Goal: Task Accomplishment & Management: Manage account settings

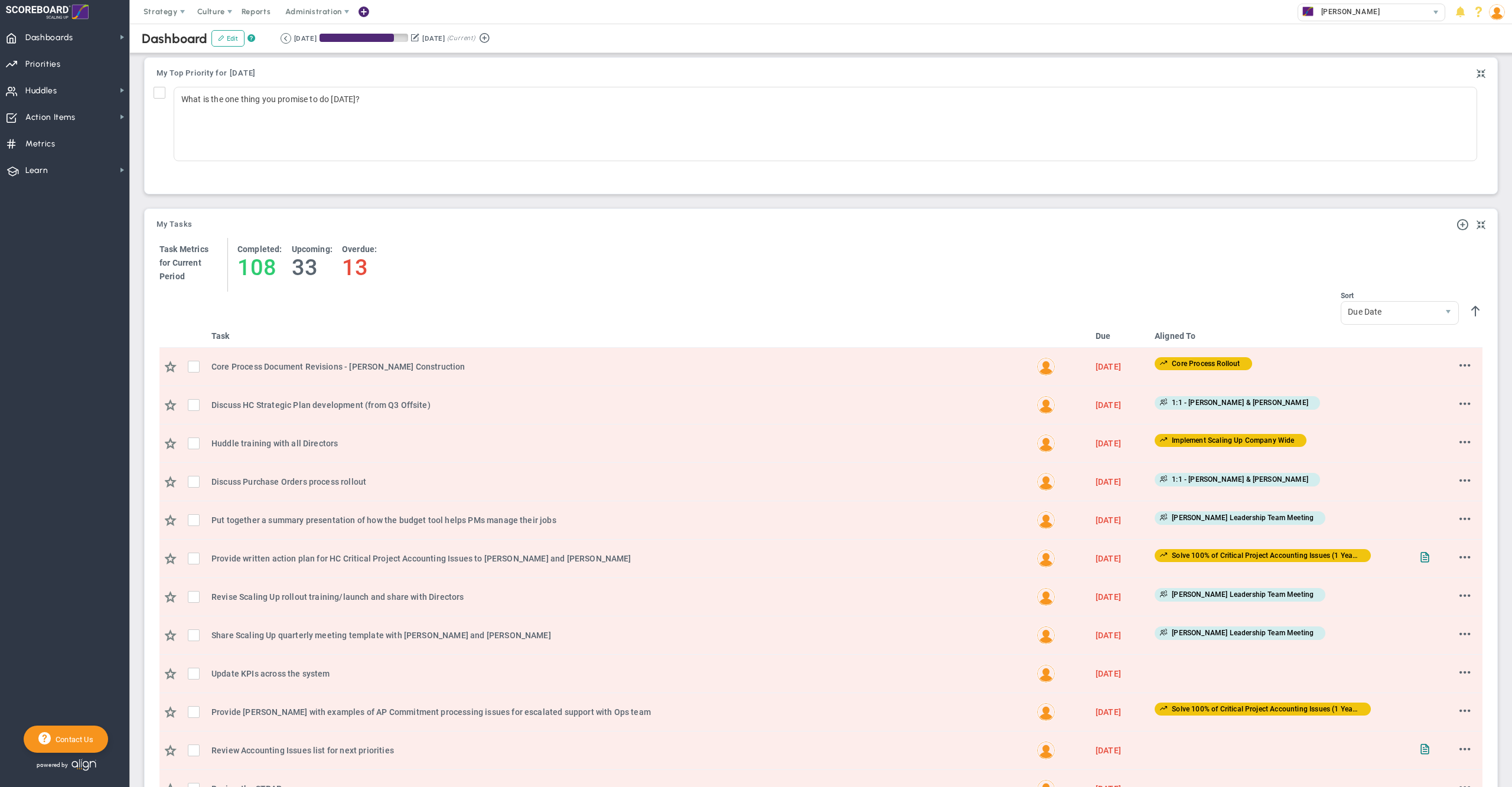
click at [364, 15] on span at bounding box center [363, 12] width 9 height 16
click at [393, 198] on span "Invite Users" at bounding box center [412, 201] width 118 height 23
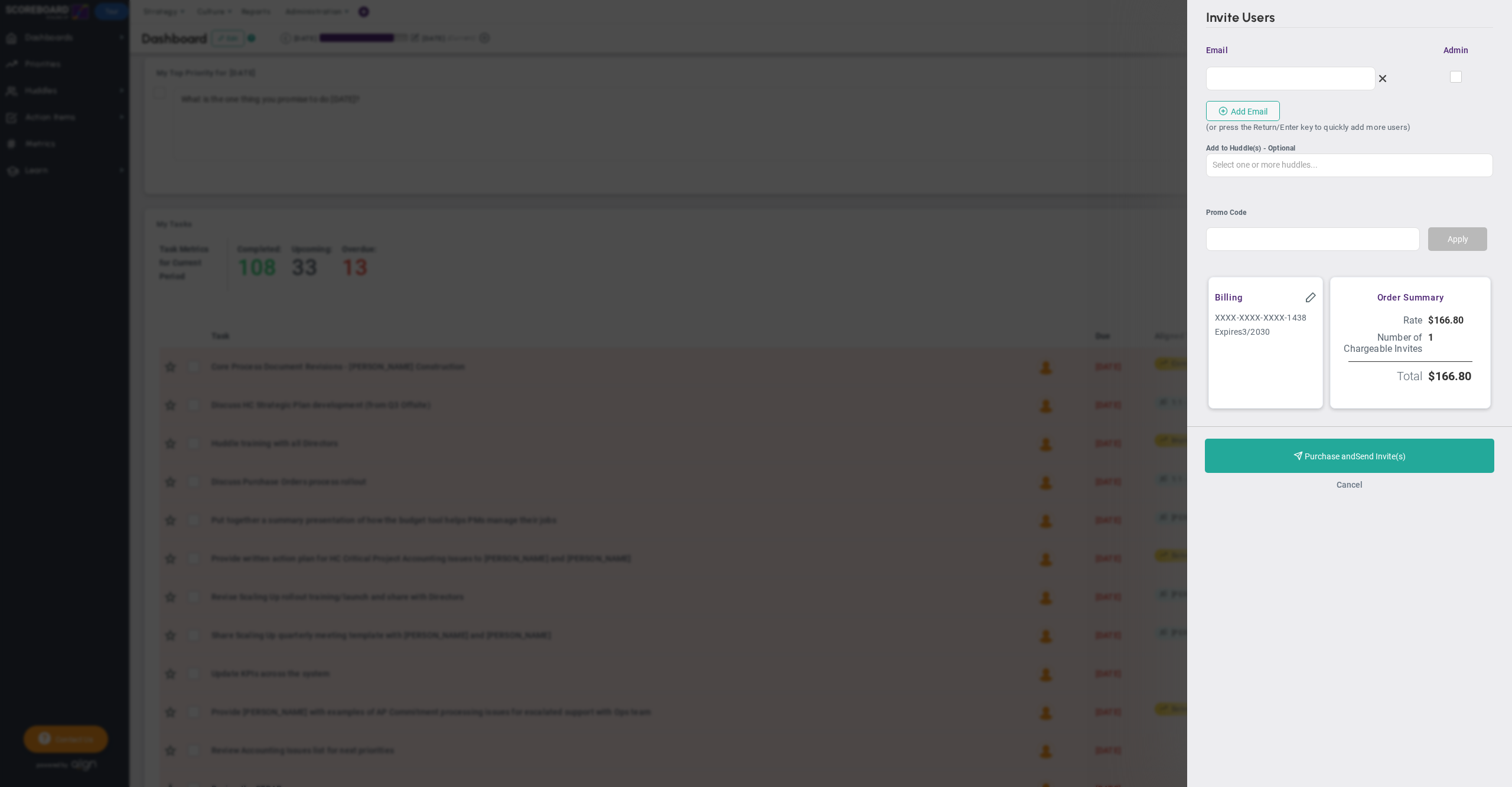
click at [1353, 490] on button "Cancel" at bounding box center [1349, 484] width 26 height 9
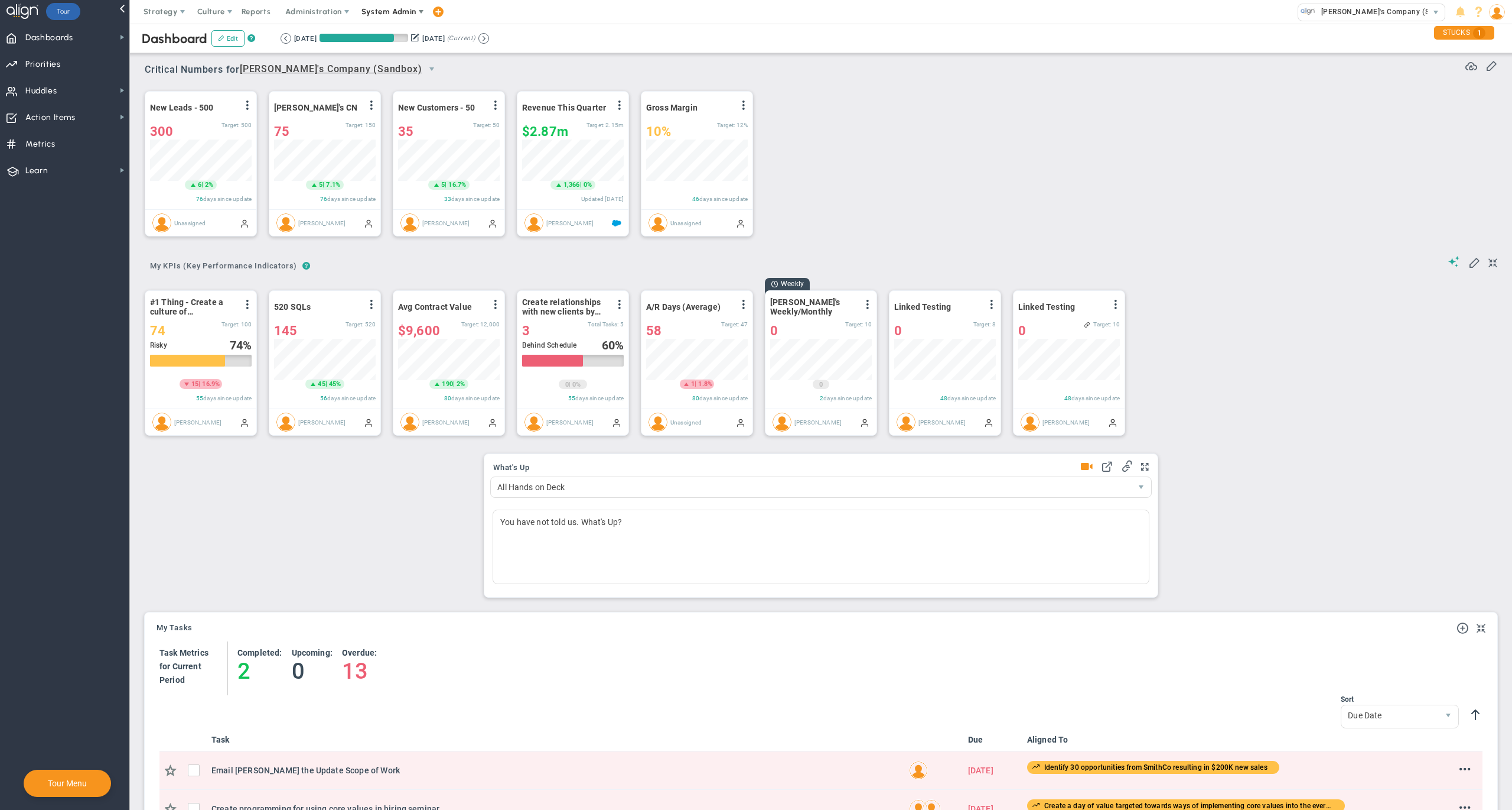
click at [388, 10] on span "System Admin" at bounding box center [389, 11] width 55 height 9
click at [401, 58] on span "Companies Overview" at bounding box center [424, 59] width 142 height 23
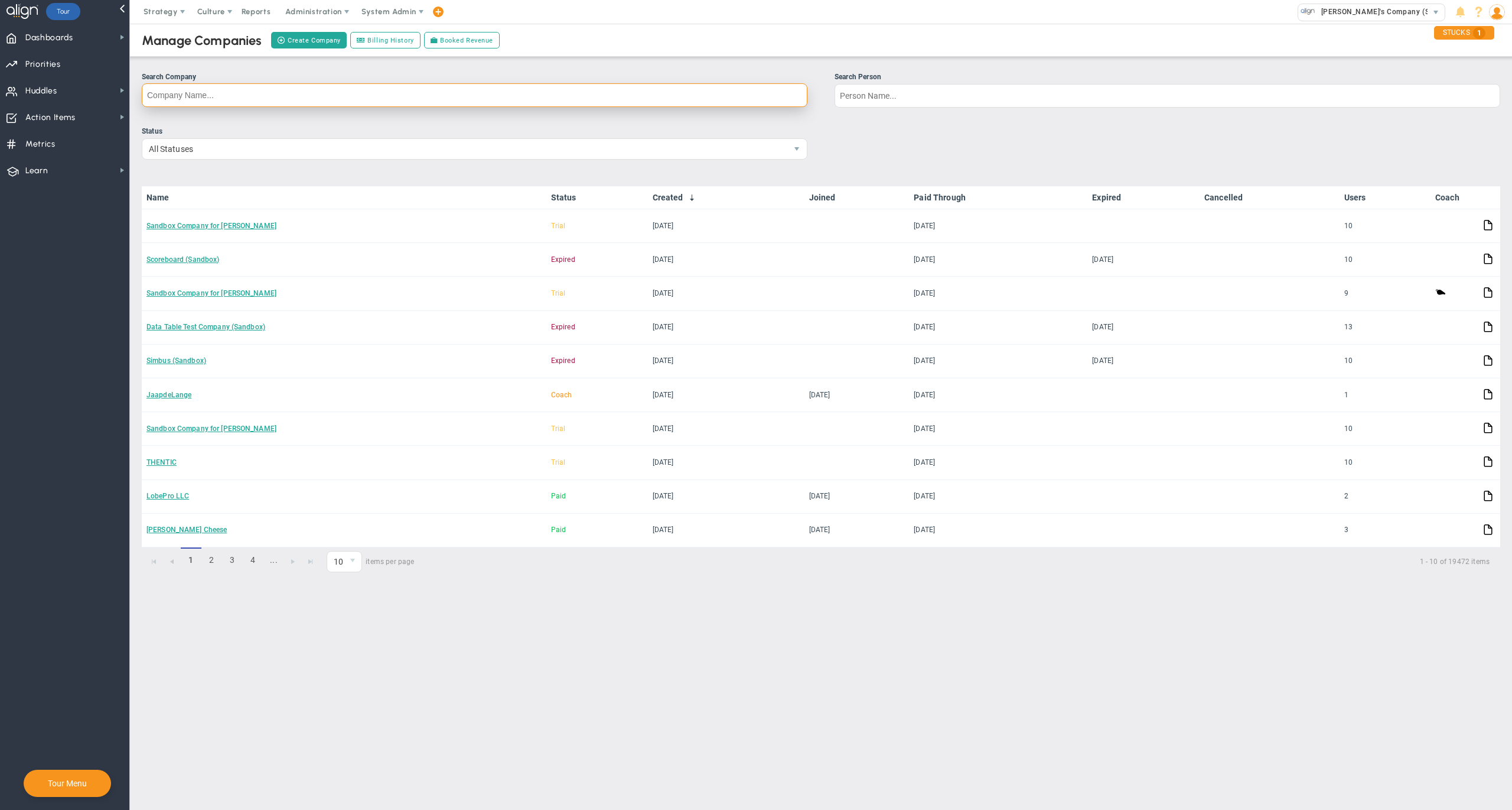
click at [334, 97] on input "Search Company" at bounding box center [474, 95] width 666 height 23
type input "[PERSON_NAME]'s"
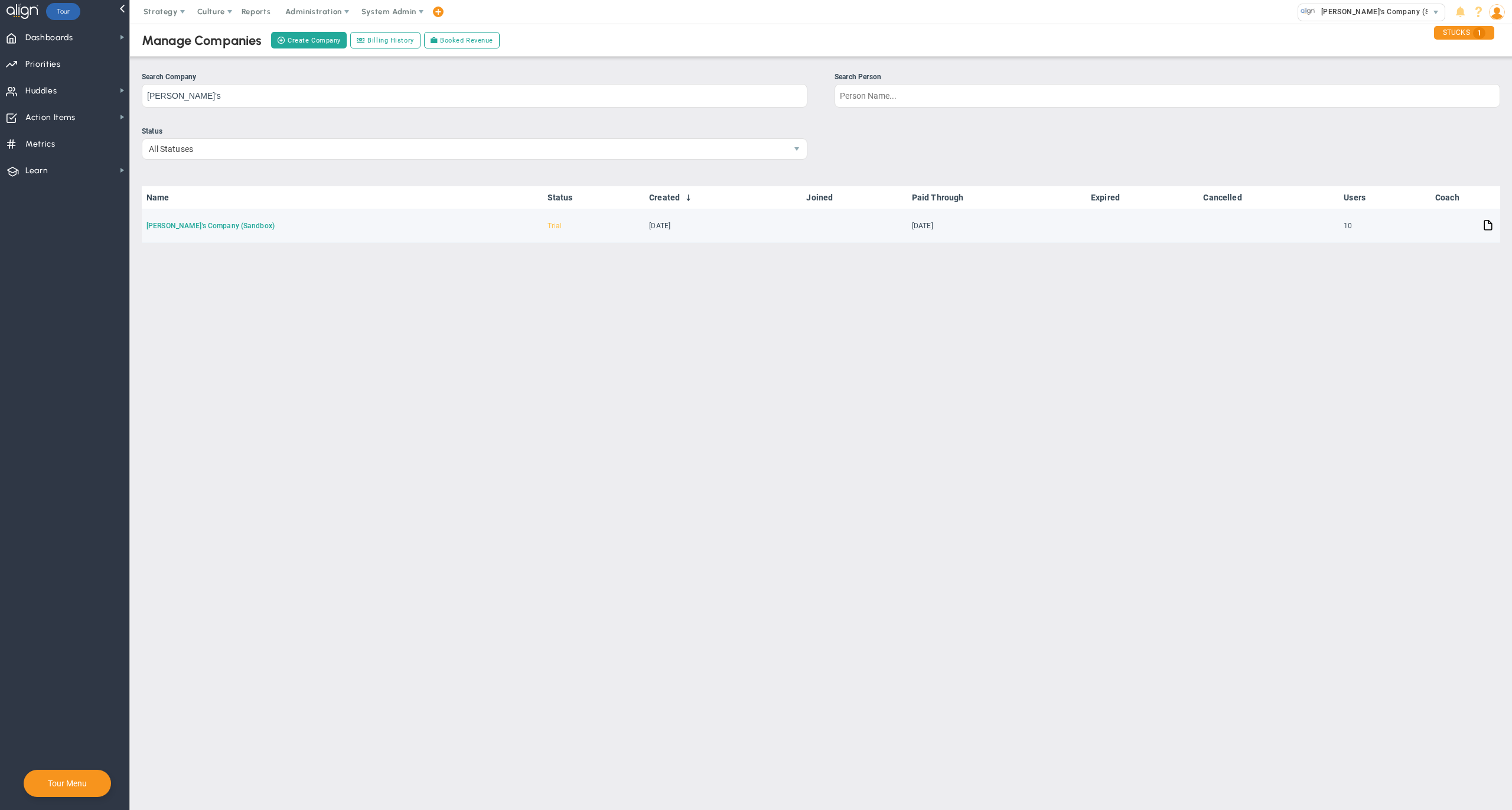
click at [178, 225] on link "[PERSON_NAME]'s Company (Sandbox)" at bounding box center [210, 226] width 128 height 9
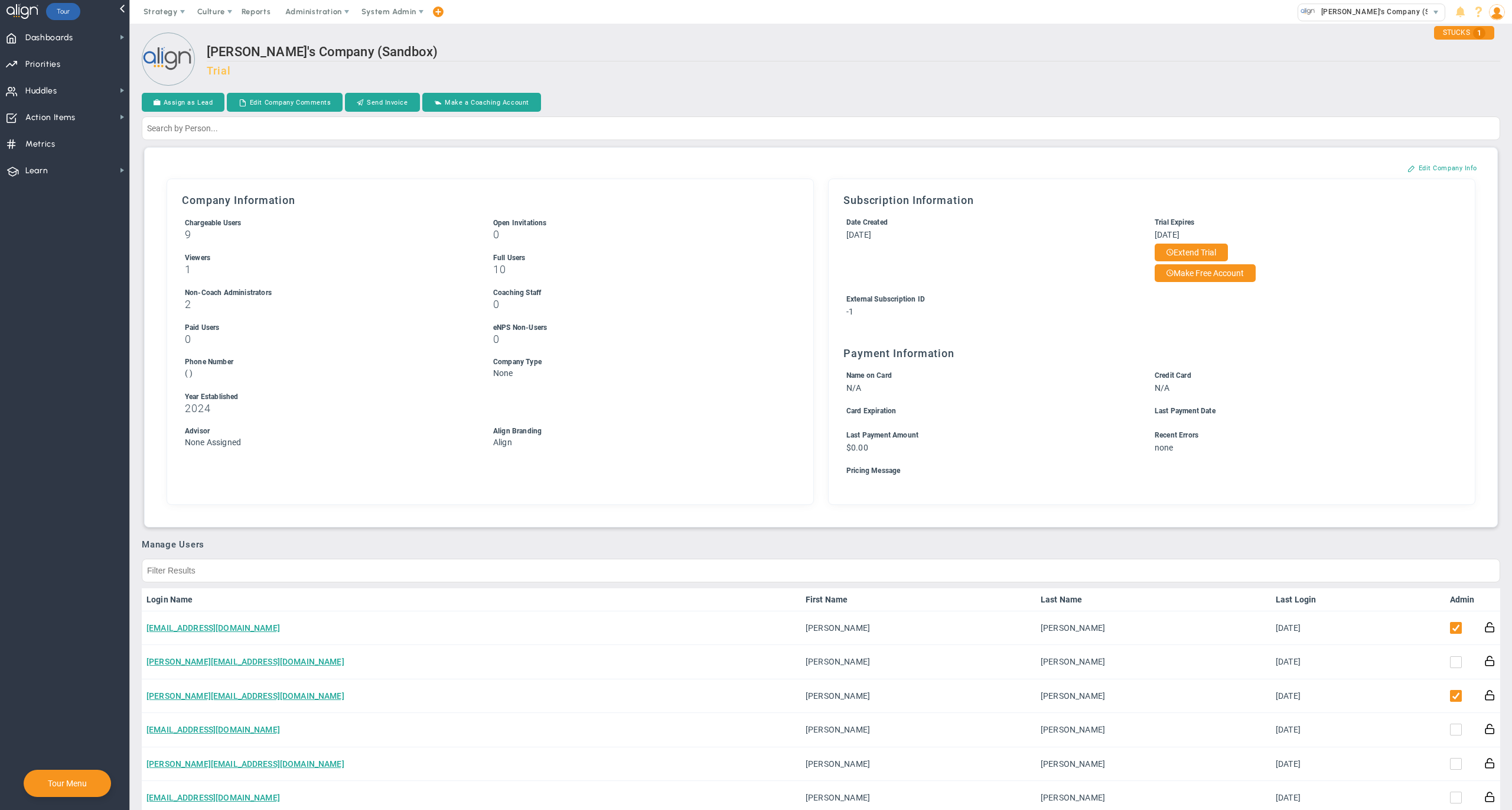
scroll to position [795, 0]
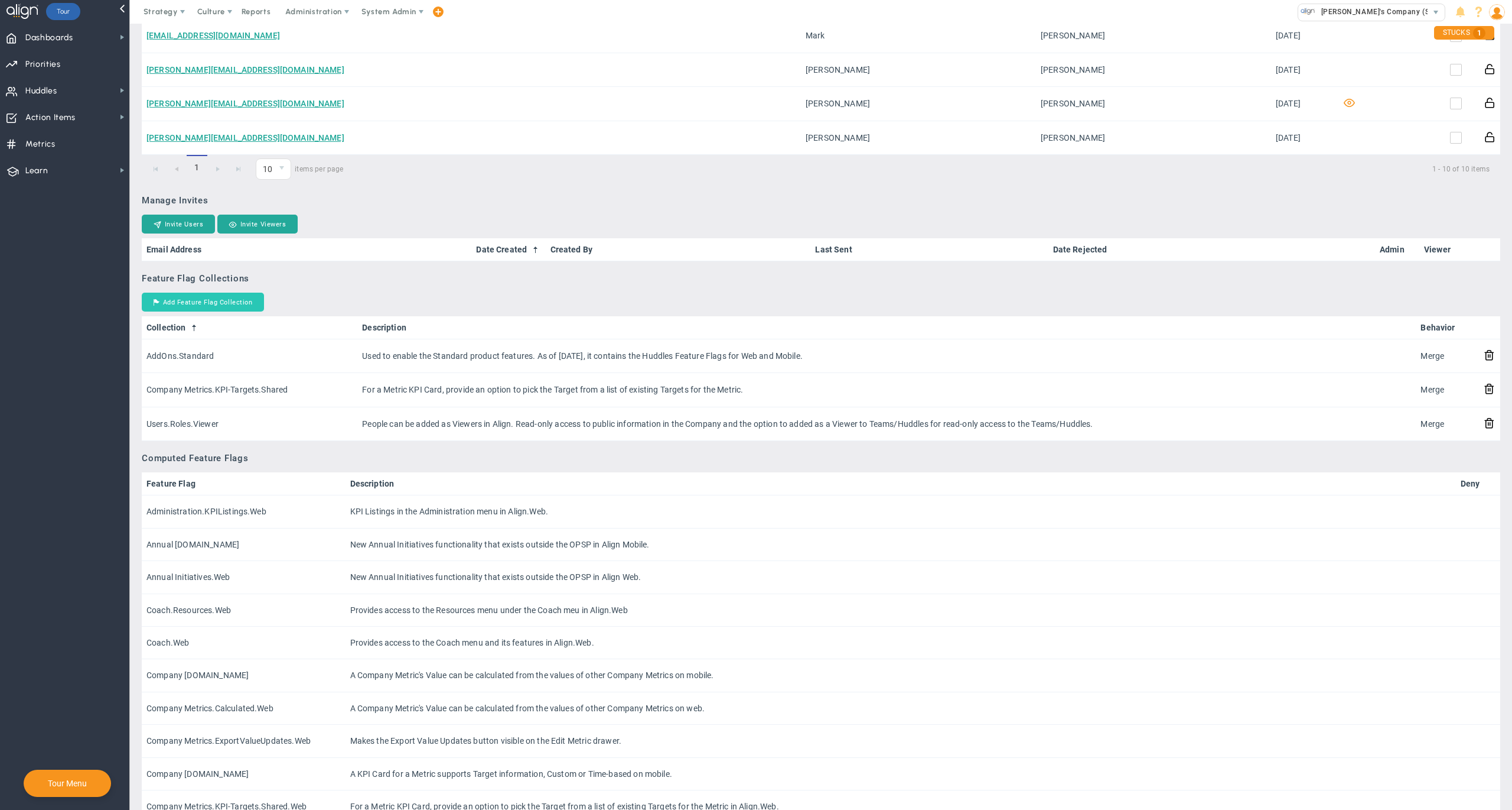
click at [250, 300] on button "Add Feature Flag Collection" at bounding box center [202, 302] width 122 height 19
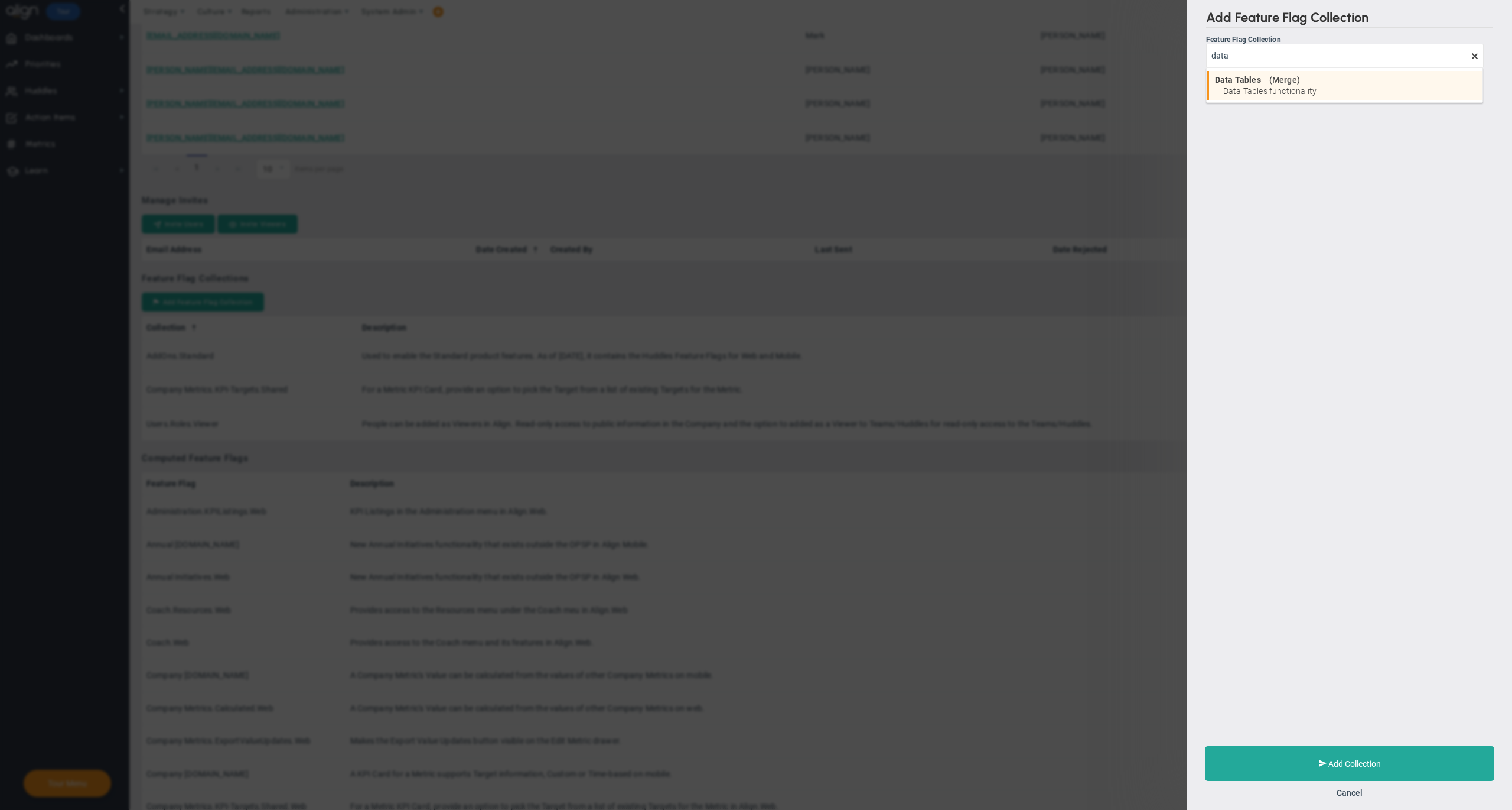
click at [1318, 82] on div "Data Tables ( Merge )" at bounding box center [1346, 79] width 261 height 9
type input "Data Tables"
click at [1264, 754] on button "Add Collection" at bounding box center [1349, 763] width 289 height 35
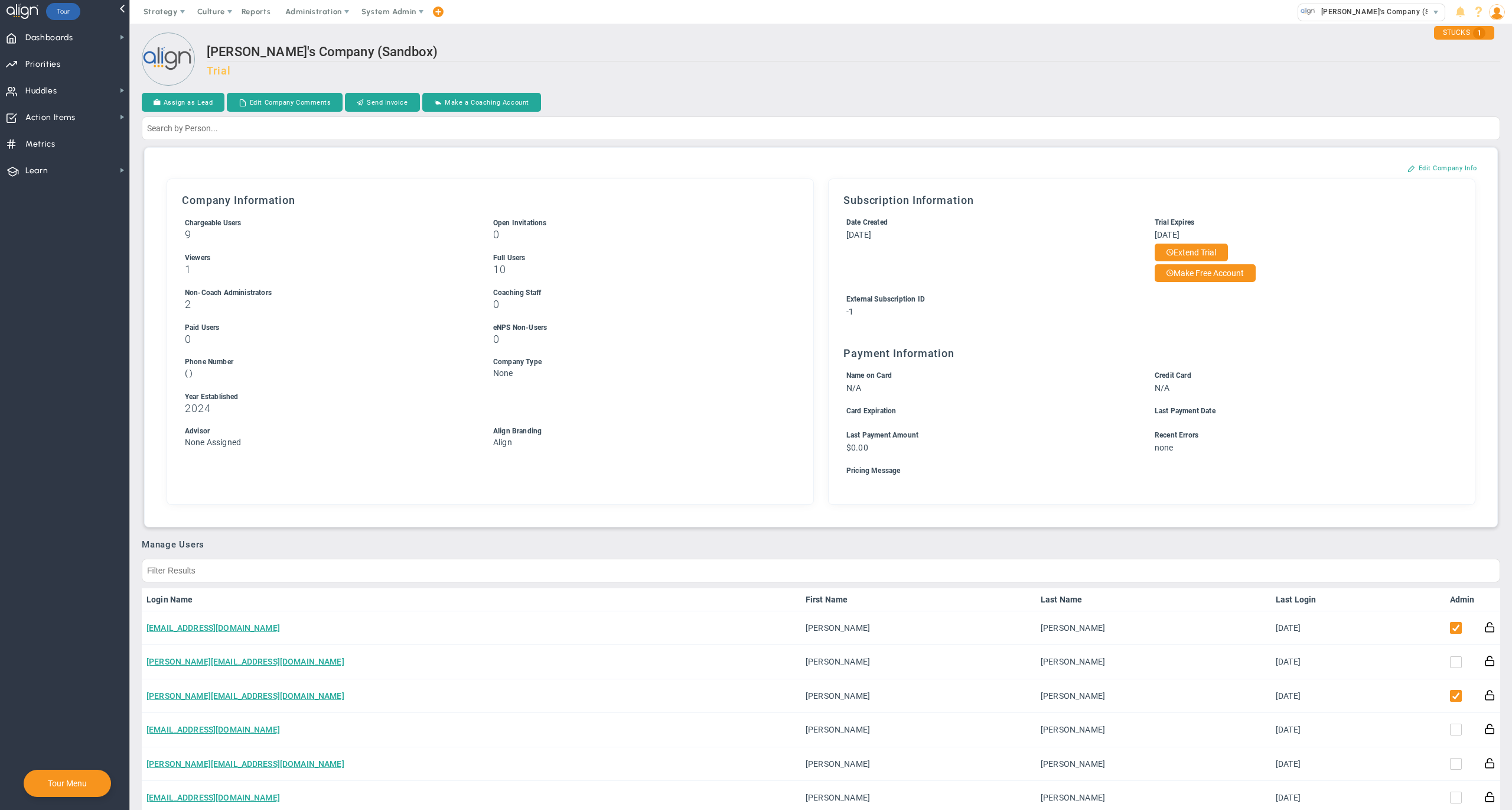
click at [903, 80] on div "[PERSON_NAME]'s Company (Sandbox) Trial" at bounding box center [853, 66] width 1293 height 44
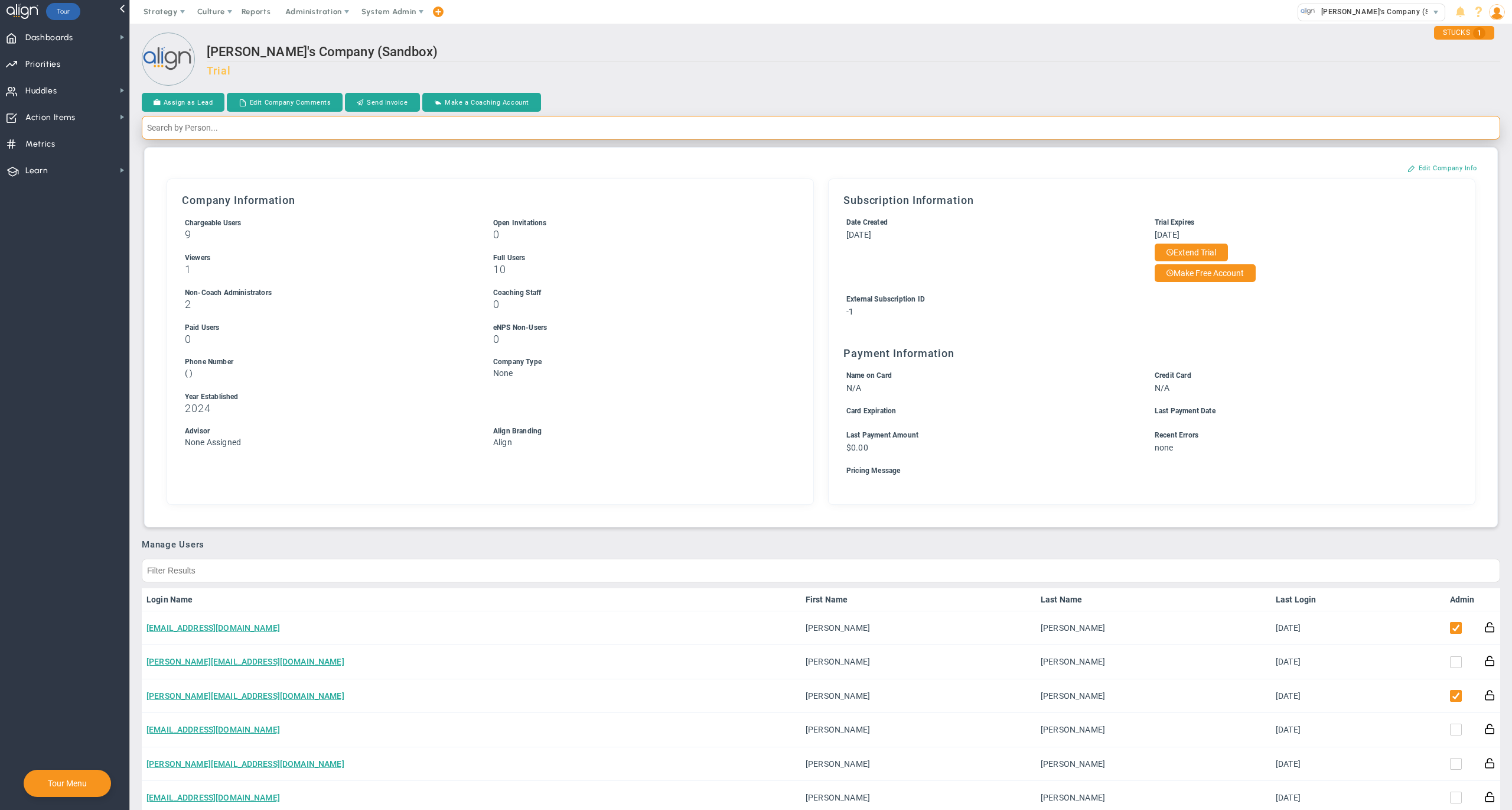
click at [782, 129] on input "text" at bounding box center [821, 128] width 1359 height 23
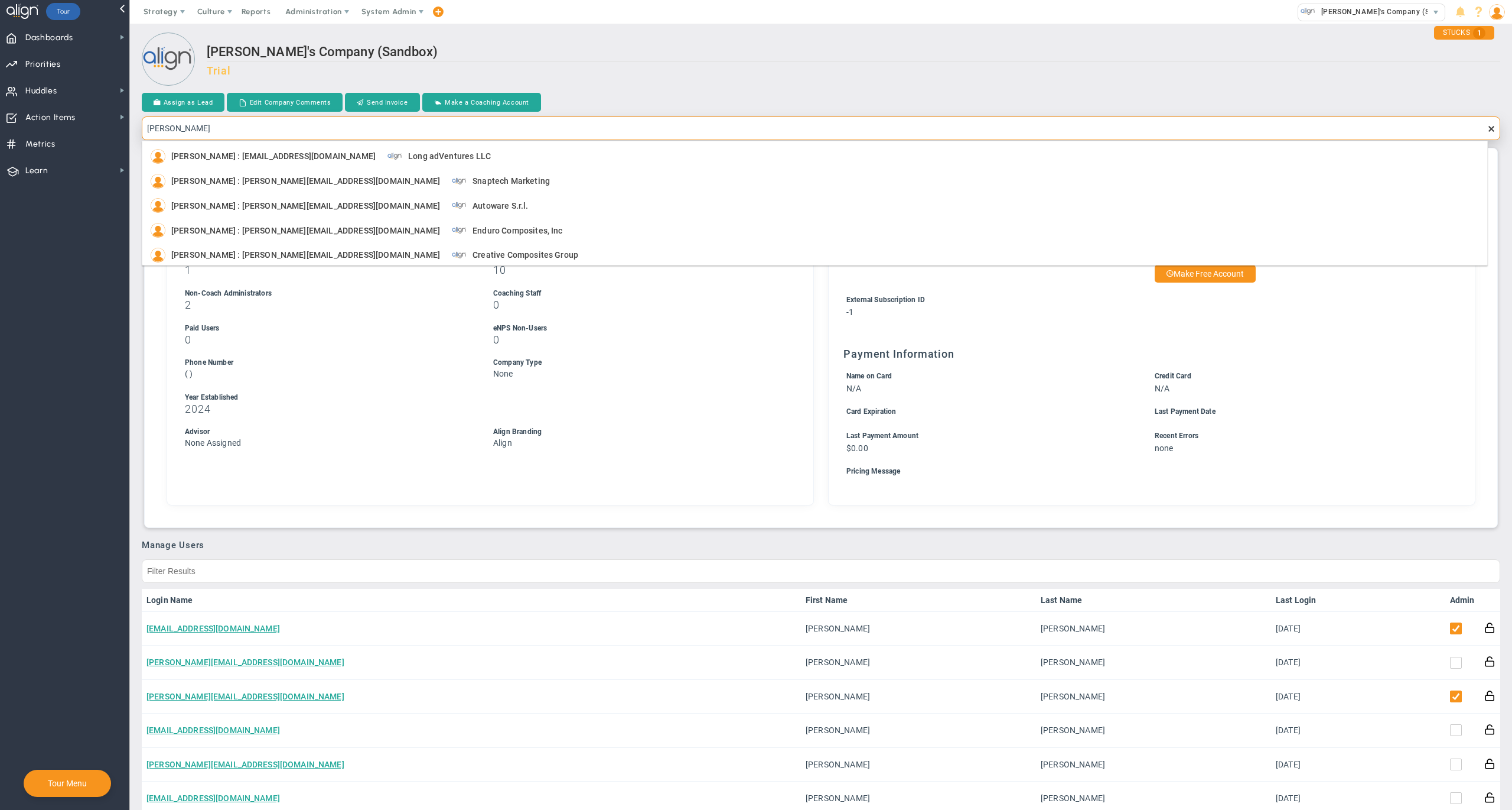
type input "[PERSON_NAME]"
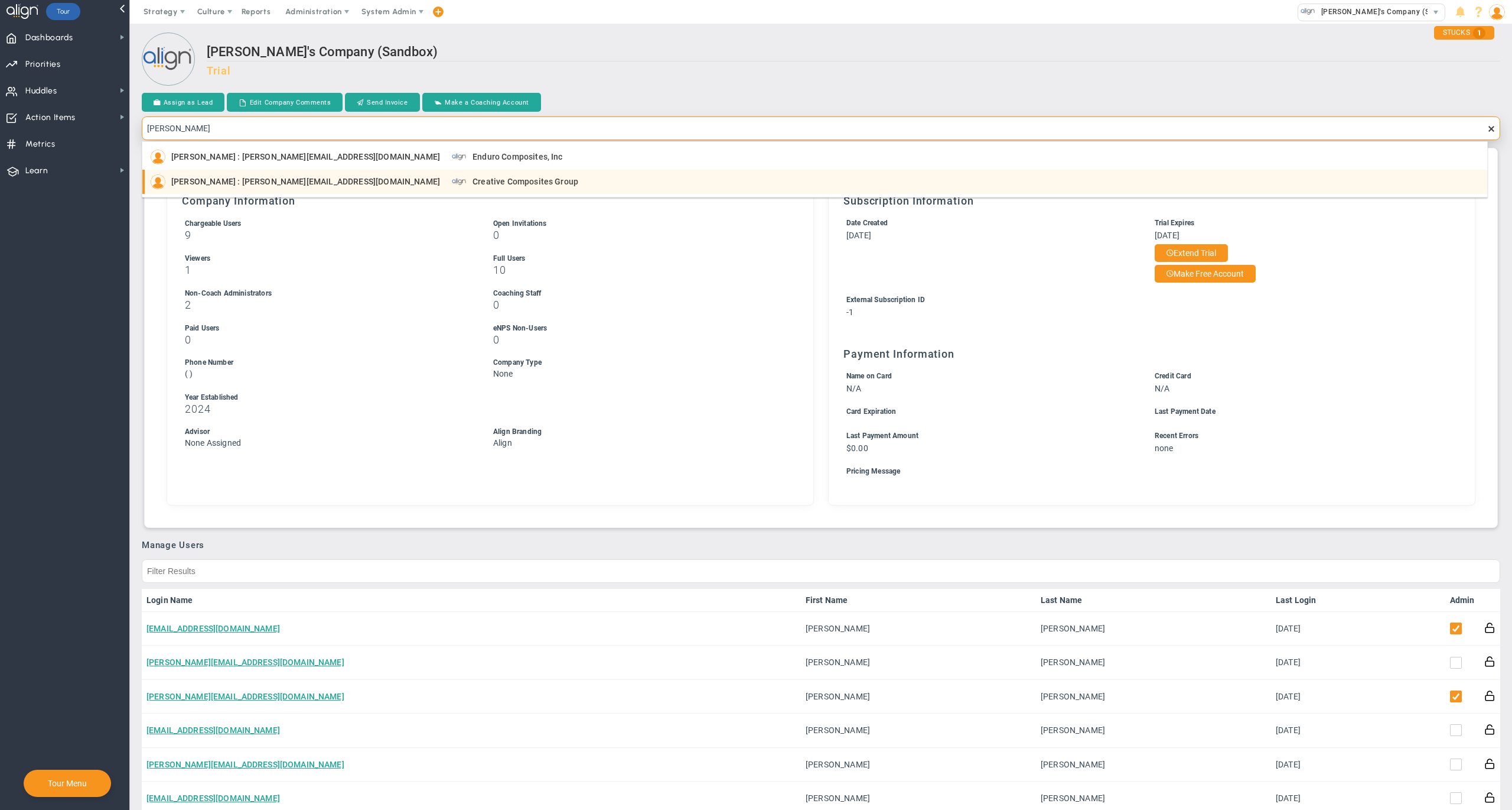
click at [473, 178] on span "Creative Composites Group" at bounding box center [526, 181] width 106 height 9
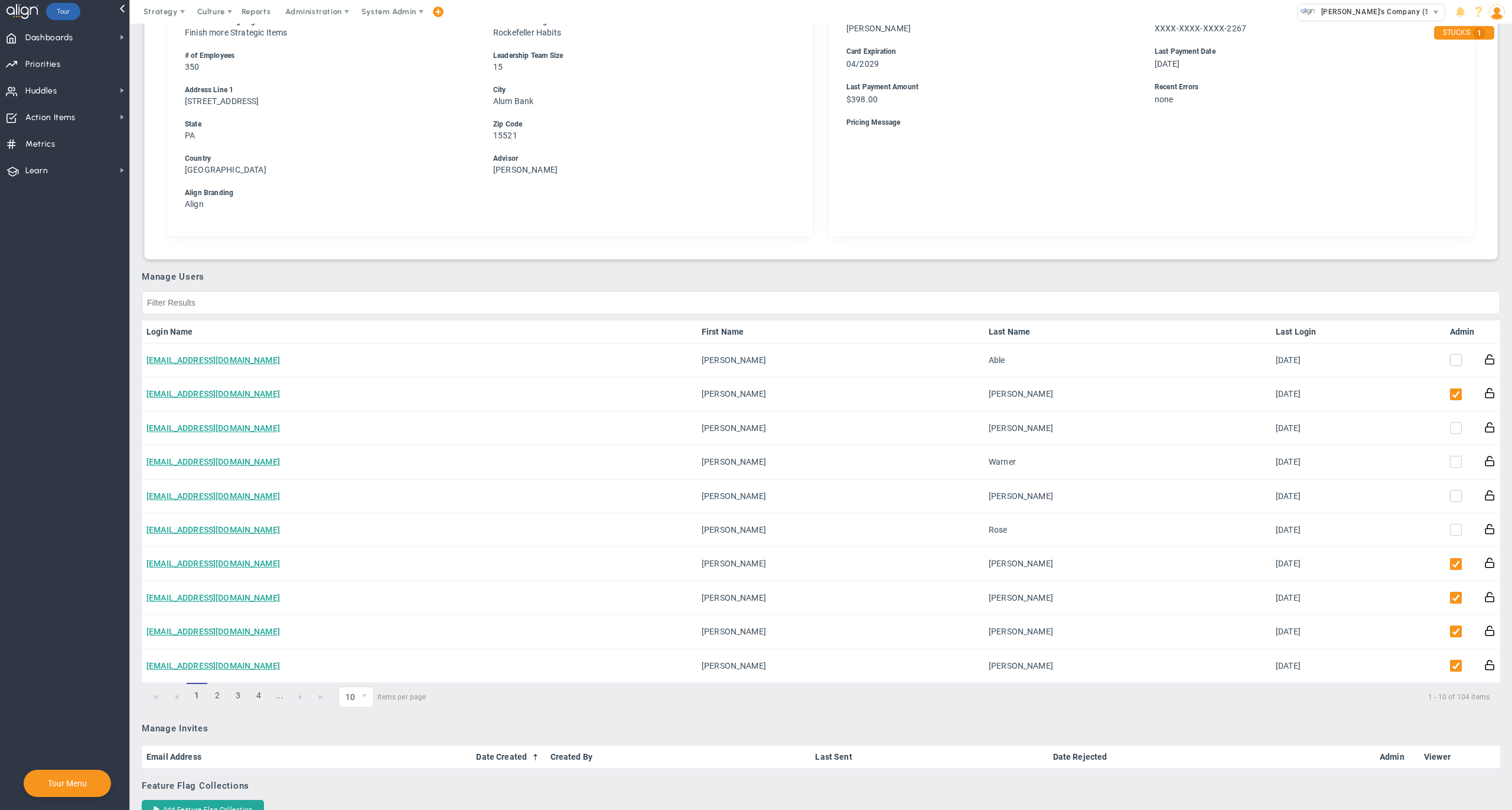
scroll to position [448, 0]
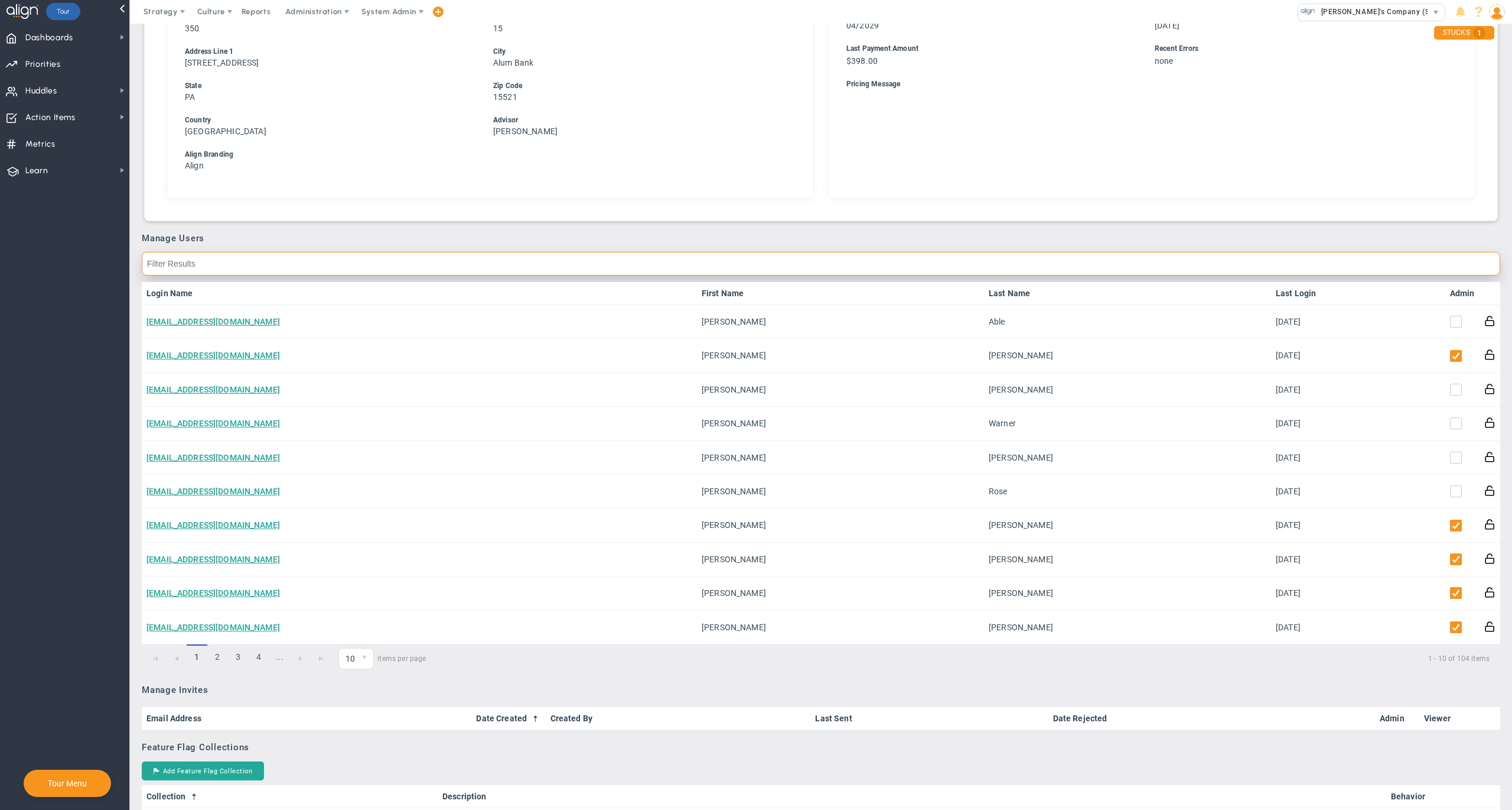
click at [563, 260] on input "text" at bounding box center [821, 264] width 1359 height 23
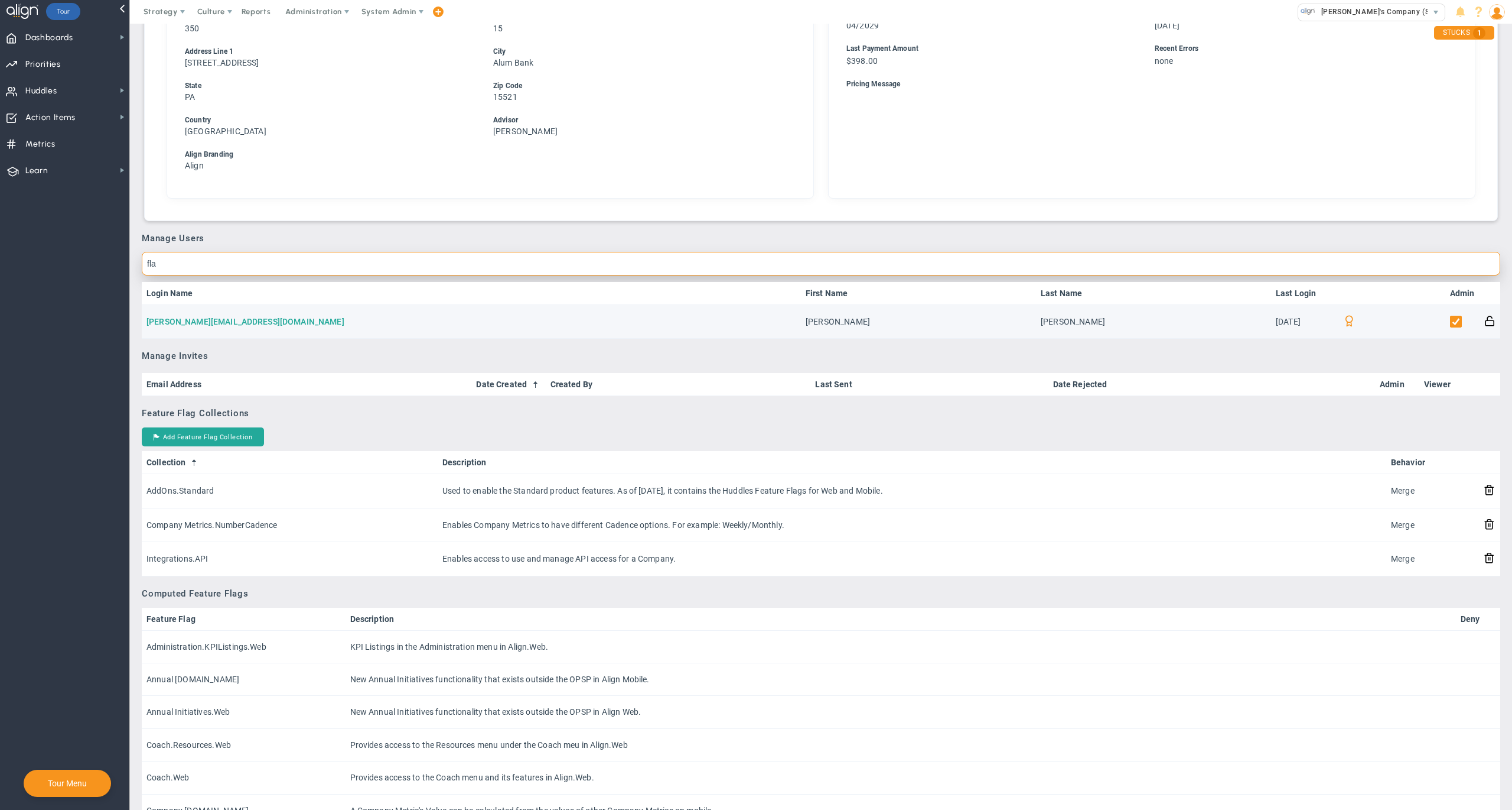
type input "fla"
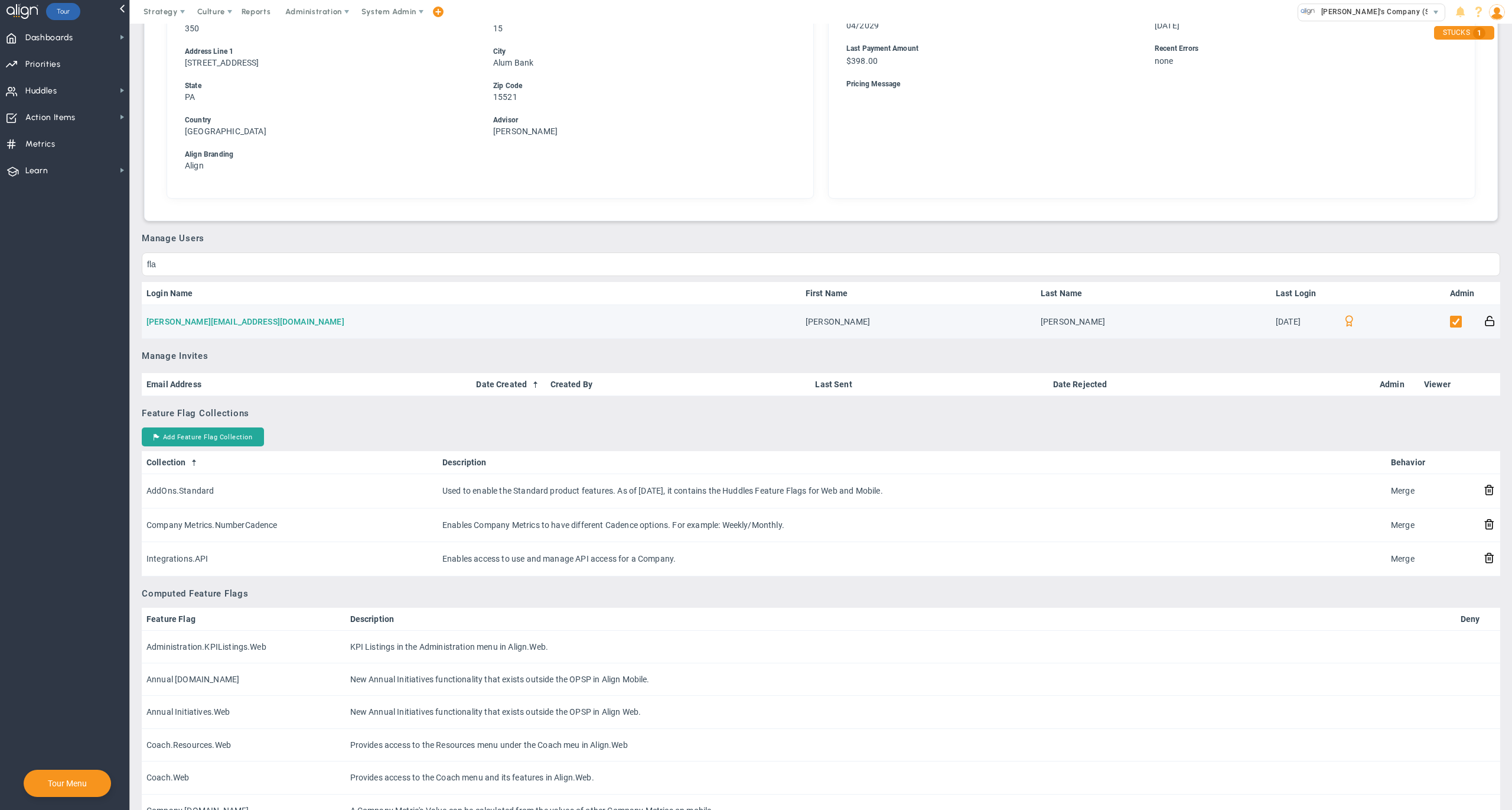
click at [209, 317] on link "[PERSON_NAME][EMAIL_ADDRESS][DOMAIN_NAME]" at bounding box center [245, 321] width 198 height 9
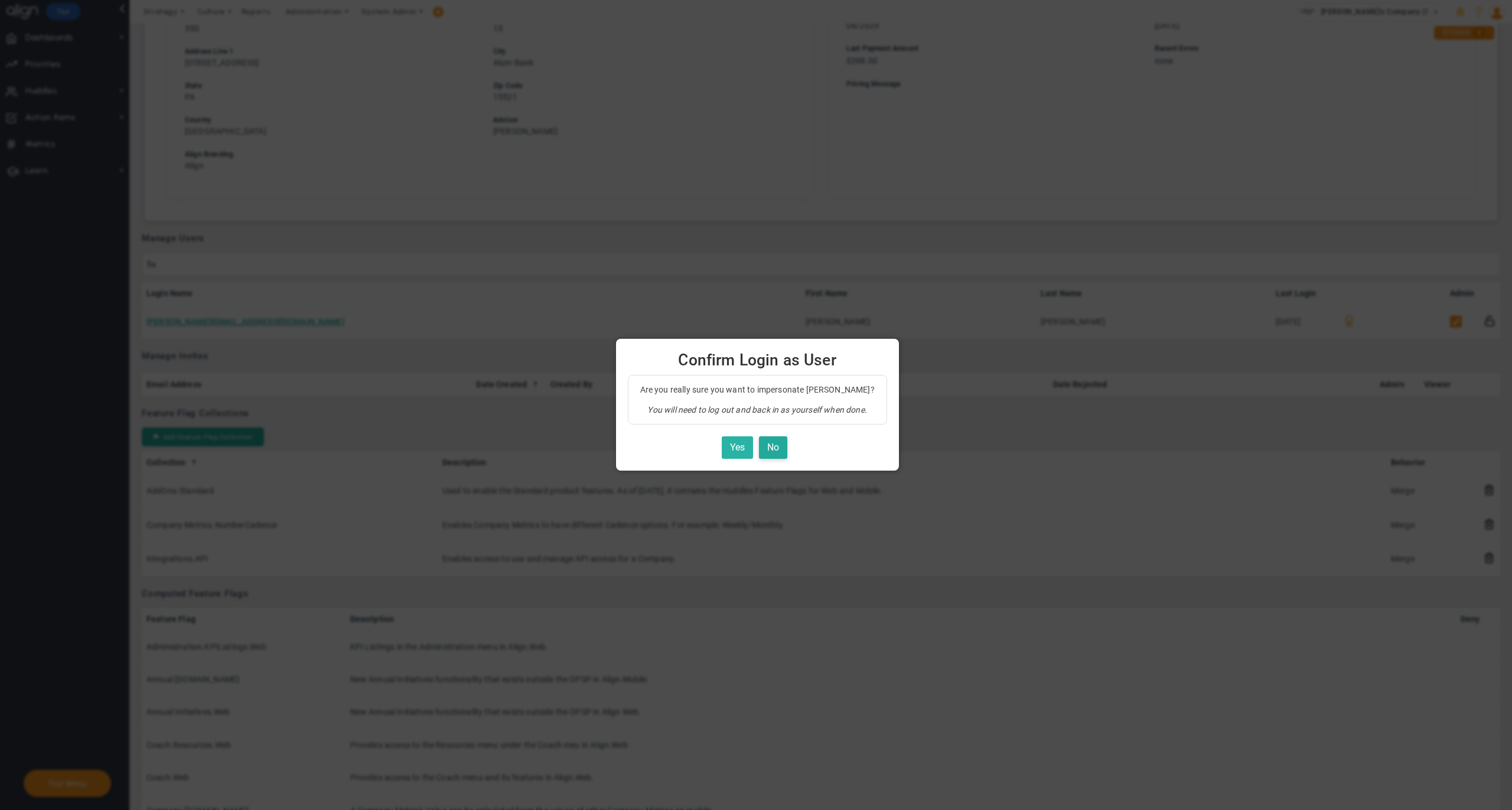
click at [731, 444] on button "Yes" at bounding box center [737, 448] width 31 height 23
